Goal: Find specific fact

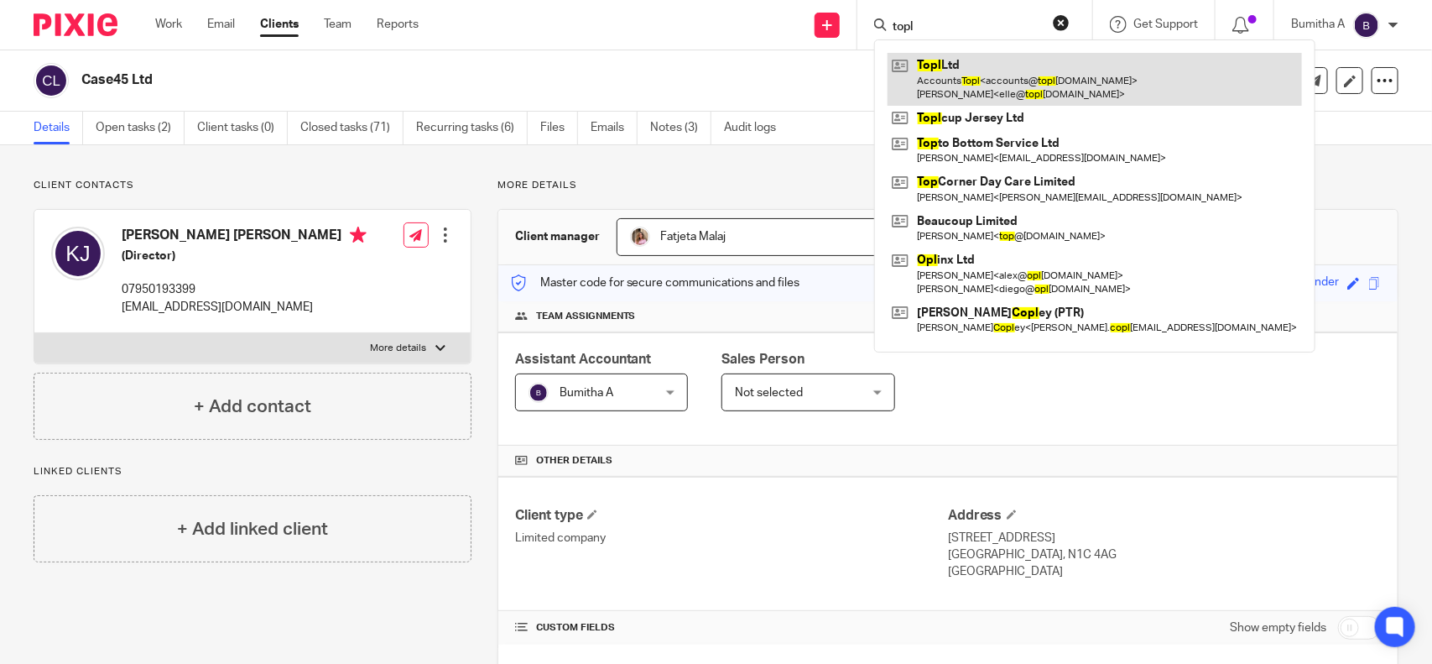
type input "topl"
click at [954, 68] on link at bounding box center [1095, 79] width 414 height 52
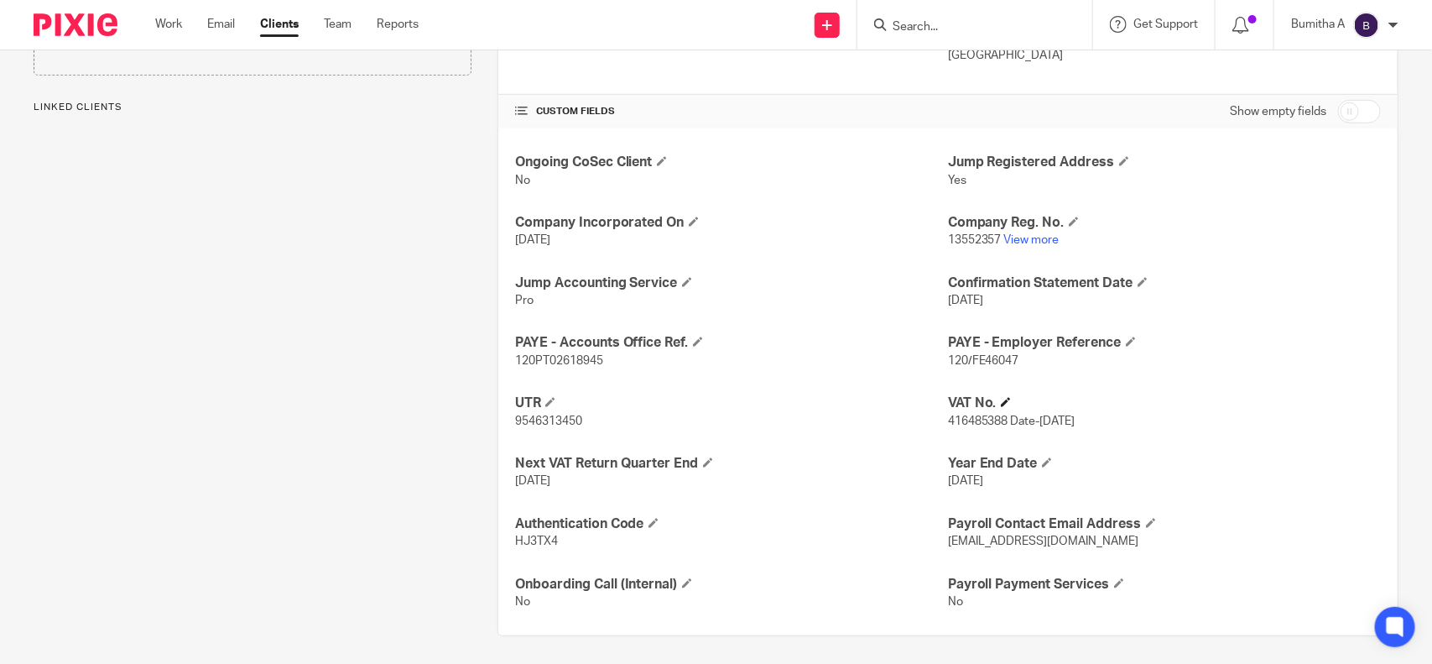
scroll to position [517, 0]
click at [959, 424] on span "416485388 Date-[DATE]" at bounding box center [1012, 420] width 128 height 12
copy span "416485388"
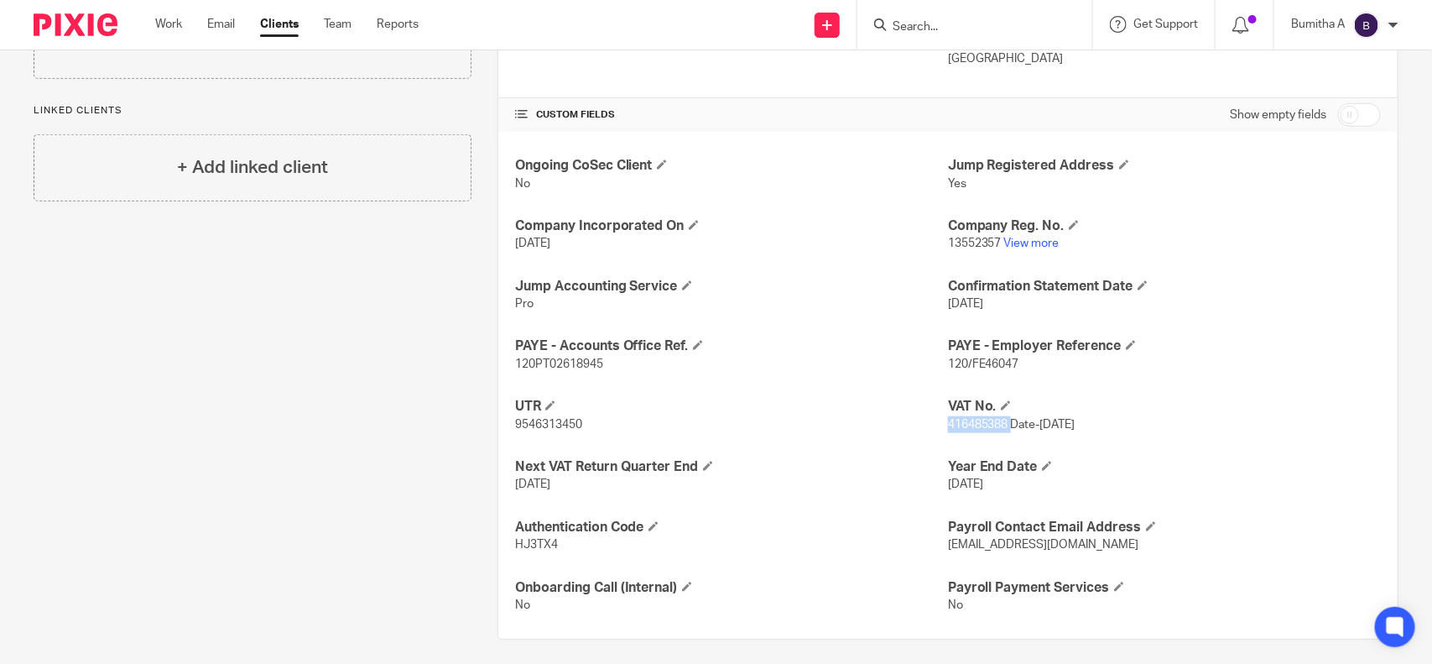
scroll to position [524, 0]
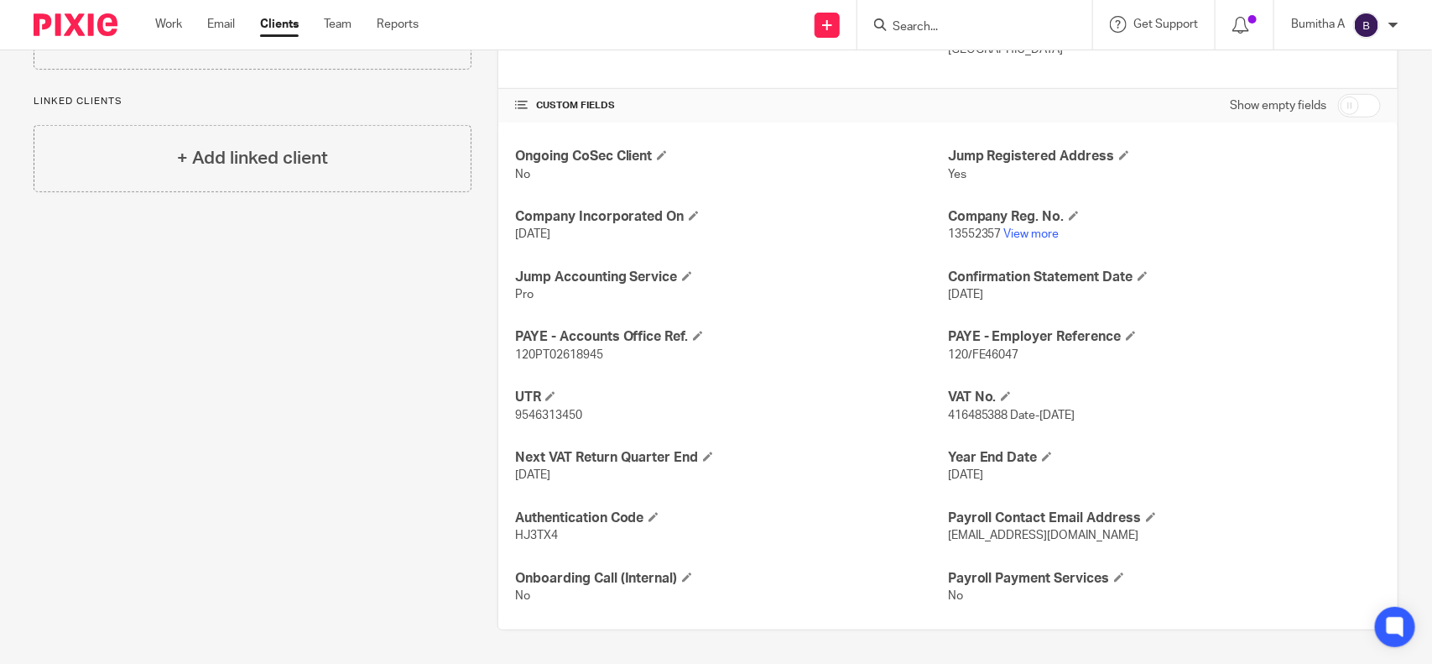
click at [1019, 239] on p "13552357 View more" at bounding box center [1164, 234] width 433 height 17
click at [1019, 223] on h4 "Company Reg. No." at bounding box center [1164, 217] width 433 height 18
click at [1019, 231] on link "View more" at bounding box center [1031, 234] width 55 height 12
click at [948, 418] on span "416485388 Date-[DATE]" at bounding box center [1012, 415] width 128 height 12
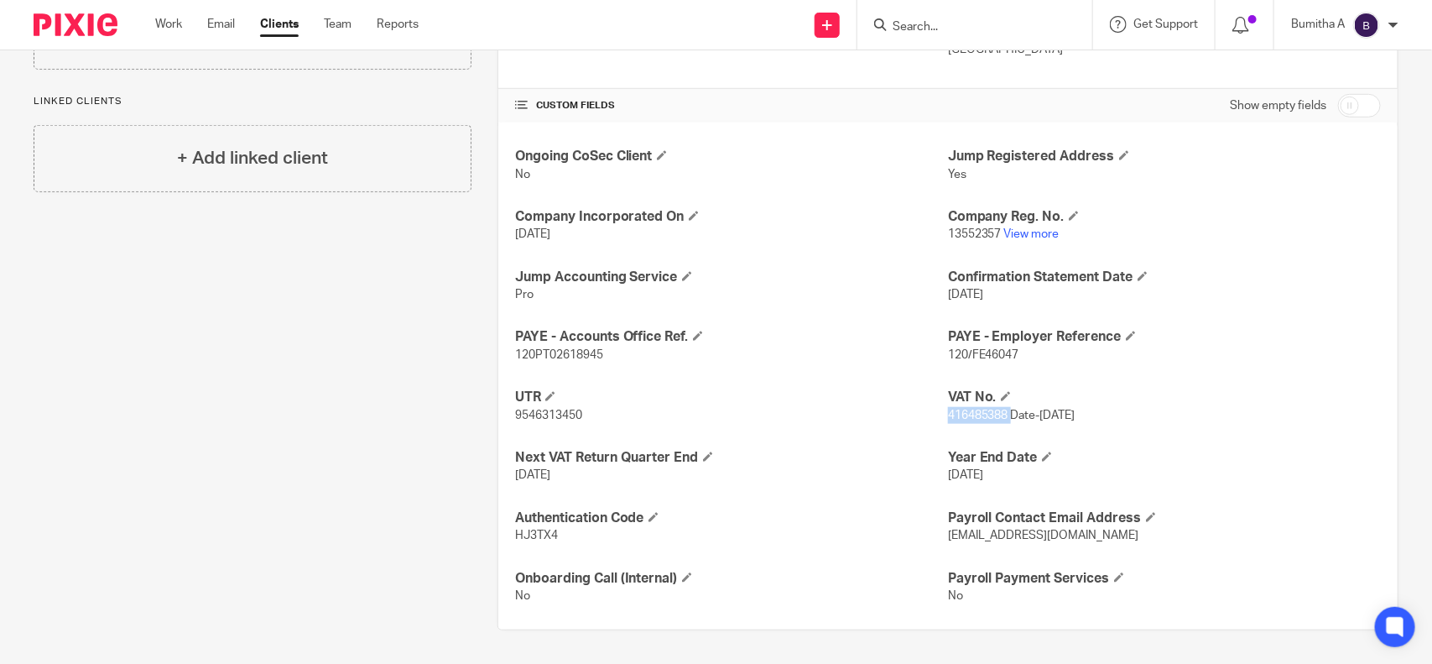
copy span "416485388"
